Goal: Information Seeking & Learning: Find specific fact

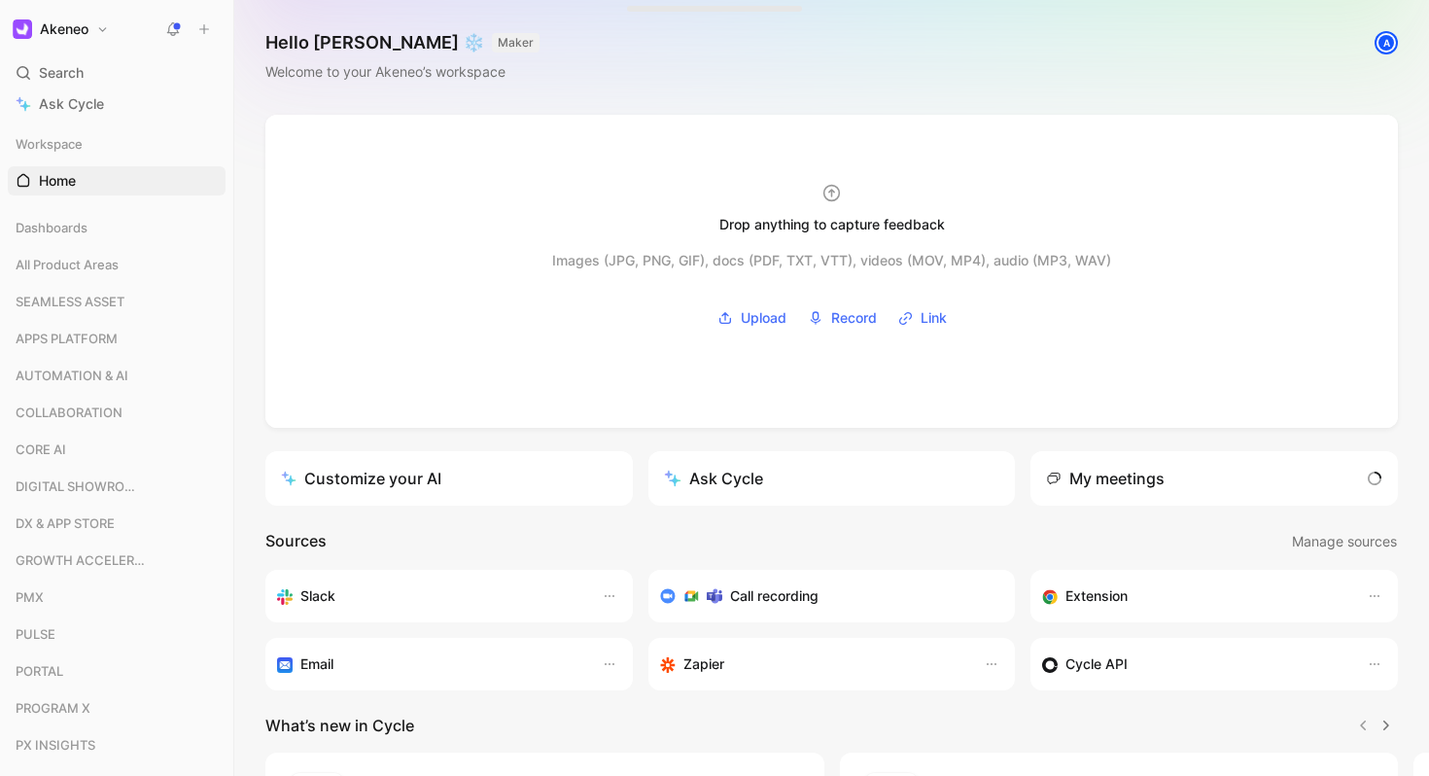
click at [1374, 36] on div "A" at bounding box center [1386, 42] width 25 height 25
click at [1383, 39] on div "A" at bounding box center [1385, 42] width 19 height 19
click at [86, 74] on div "Search ⌘ K" at bounding box center [117, 72] width 218 height 29
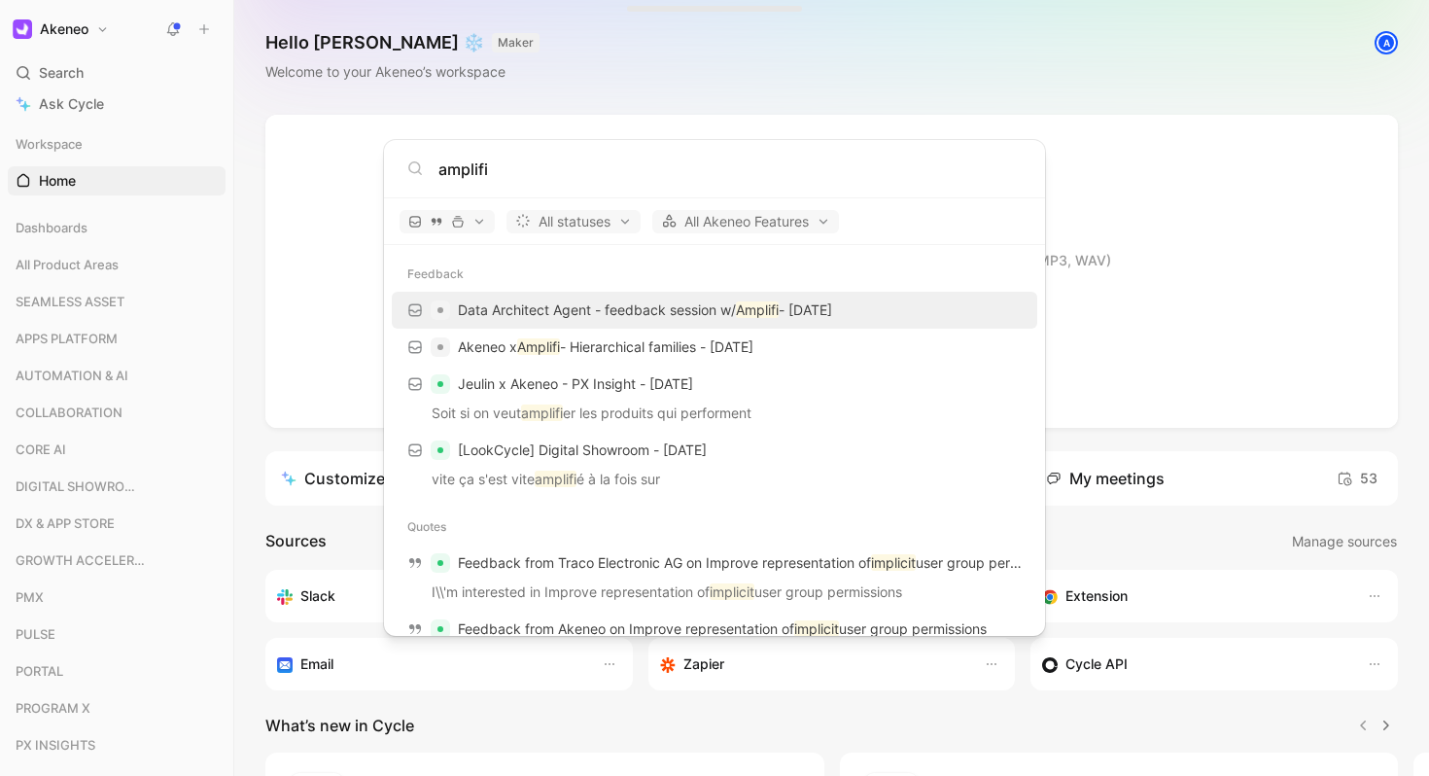
type input "amplifi"
click at [832, 302] on p "Data Architect Agent - feedback session w/ Amplifi - [DATE]" at bounding box center [645, 309] width 374 height 23
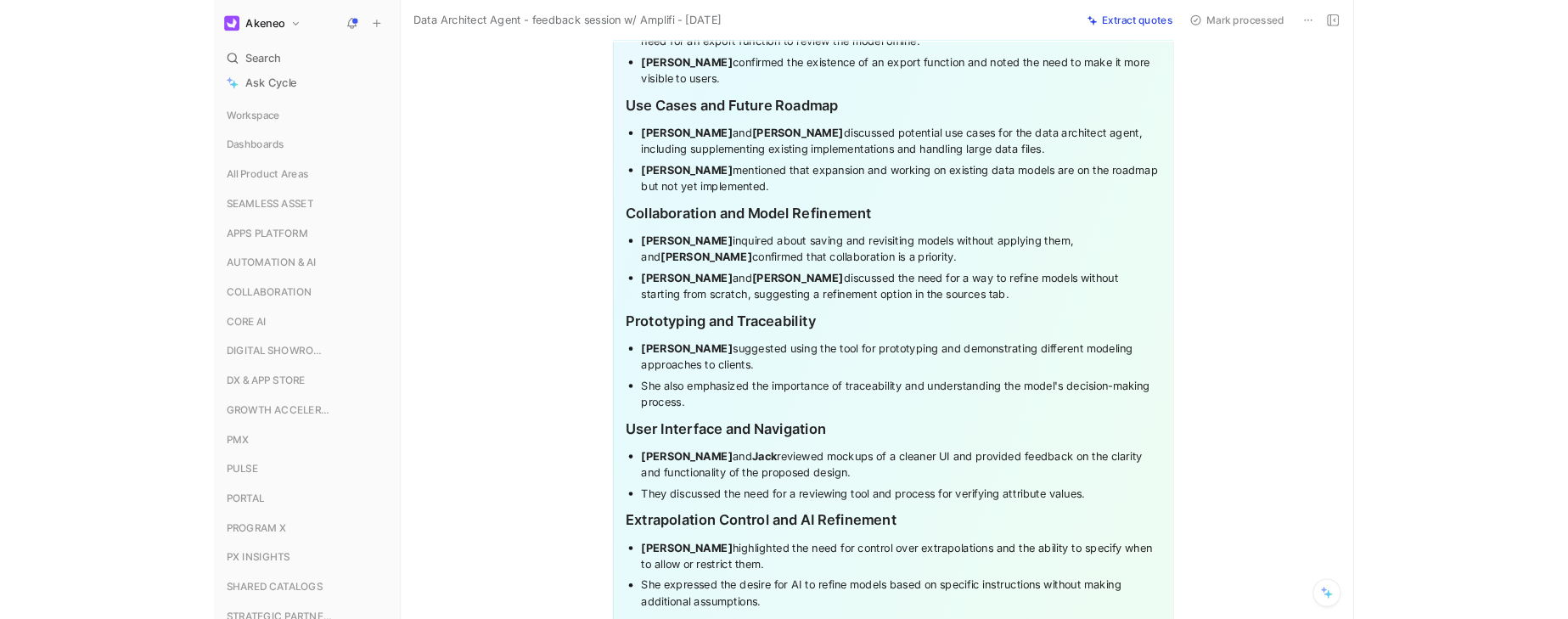
scroll to position [2327, 0]
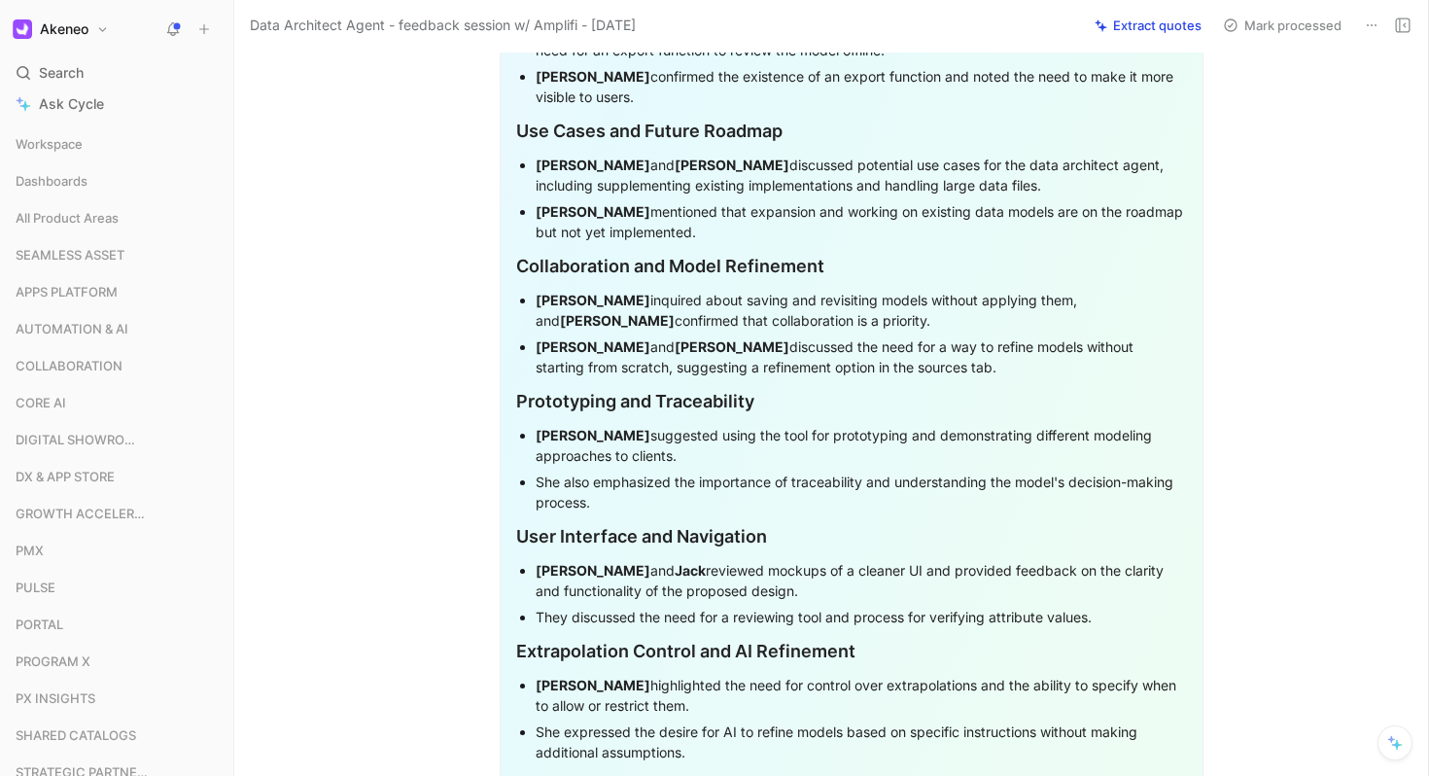
click at [1104, 471] on div "She also emphasized the importance of traceability and understanding the model'…" at bounding box center [861, 491] width 651 height 41
click at [1075, 471] on div "She also emphasized the importance of traceability and understanding the model'…" at bounding box center [861, 491] width 651 height 41
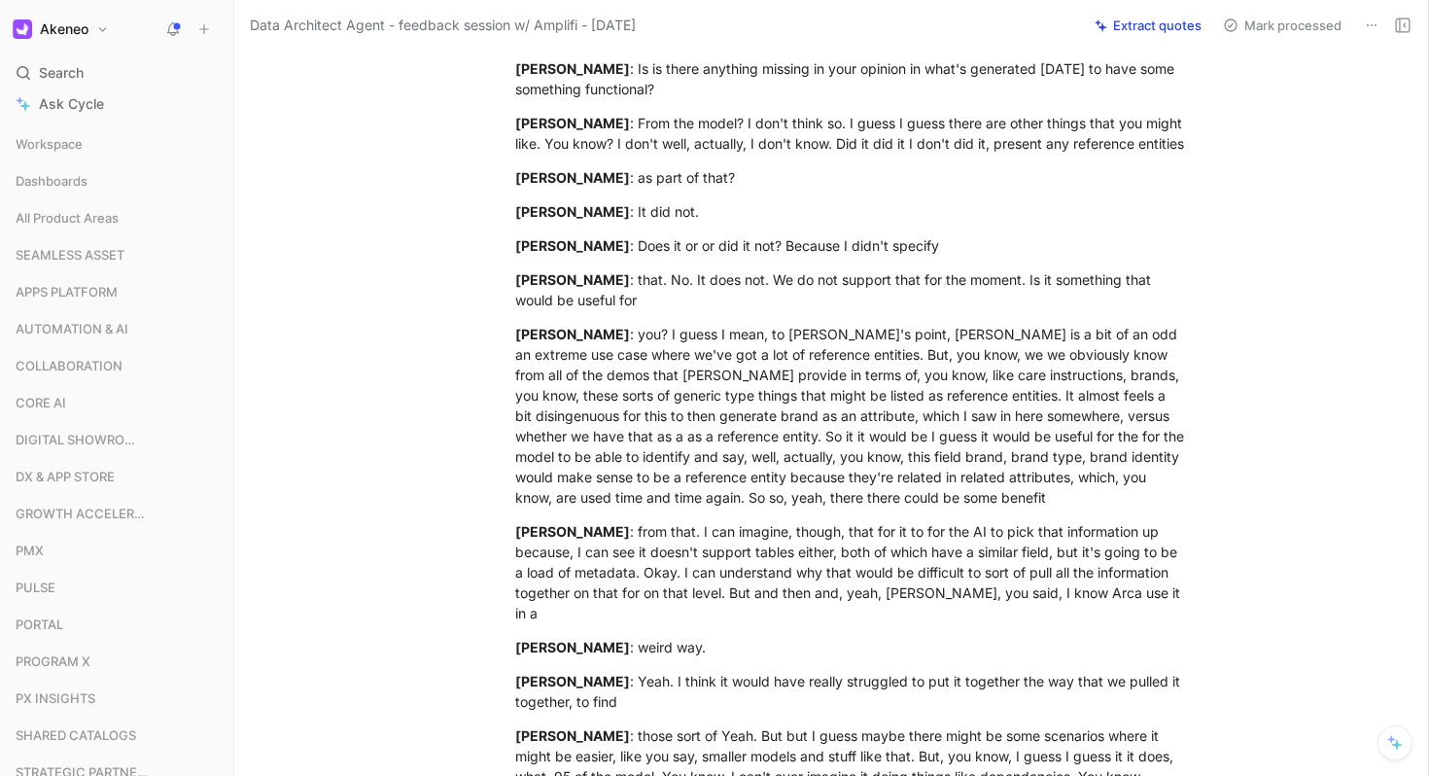
scroll to position [21551, 0]
